Goal: Find contact information: Find contact information

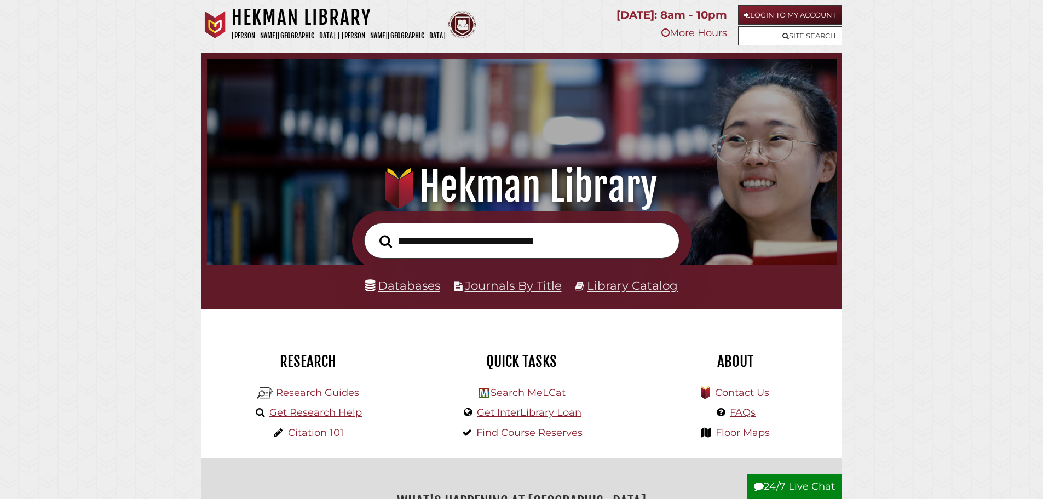
scroll to position [208, 624]
click at [500, 233] on input "text" at bounding box center [521, 241] width 315 height 36
type input "**********"
click at [374, 232] on button "Search" at bounding box center [386, 242] width 24 height 20
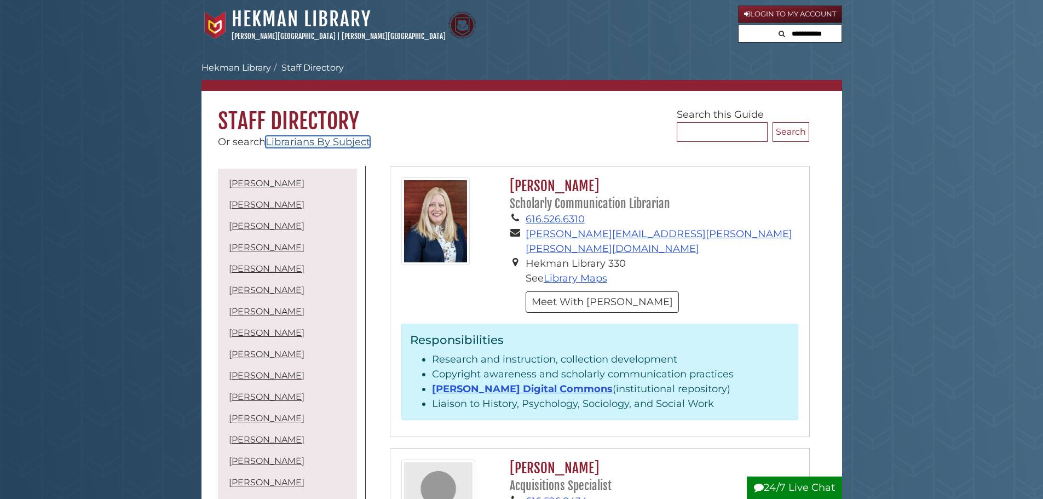
click at [292, 139] on link "Librarians By Subject" at bounding box center [318, 142] width 105 height 12
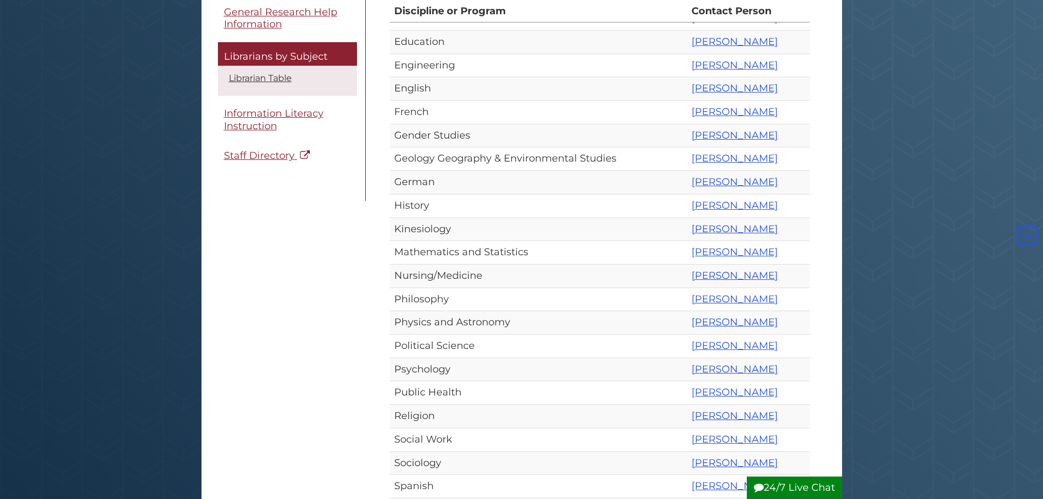
scroll to position [383, 0]
